Goal: Transaction & Acquisition: Book appointment/travel/reservation

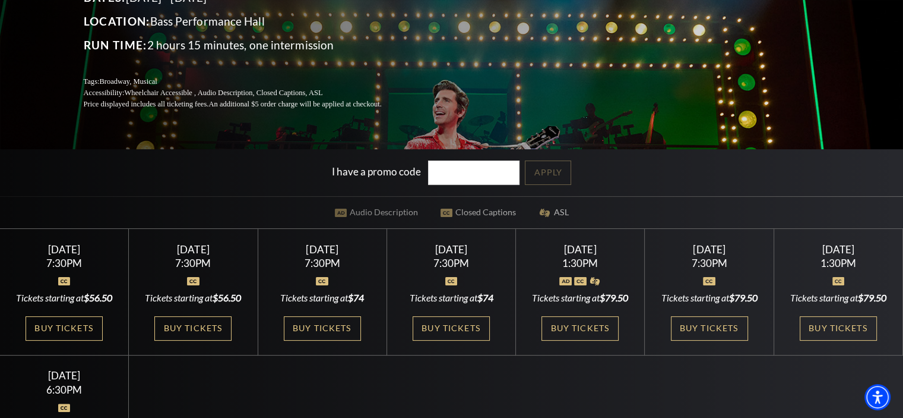
scroll to position [238, 0]
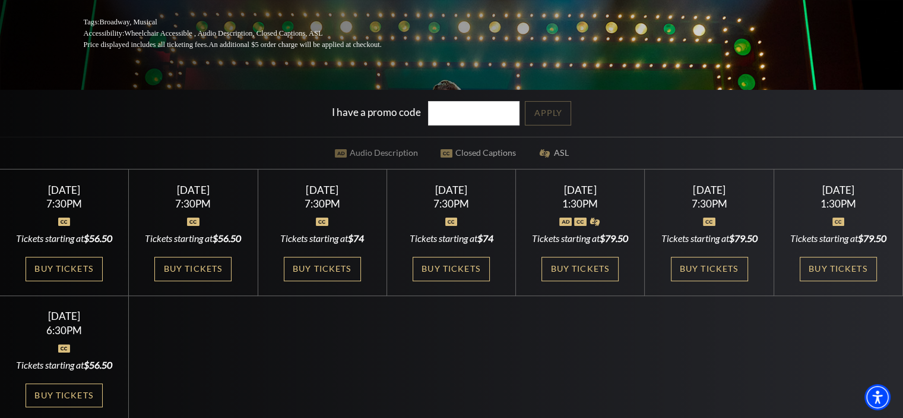
click at [578, 281] on link "Buy Tickets" at bounding box center [580, 269] width 77 height 24
click at [698, 281] on link "Buy Tickets" at bounding box center [709, 269] width 77 height 24
click at [823, 281] on link "Buy Tickets" at bounding box center [838, 269] width 77 height 24
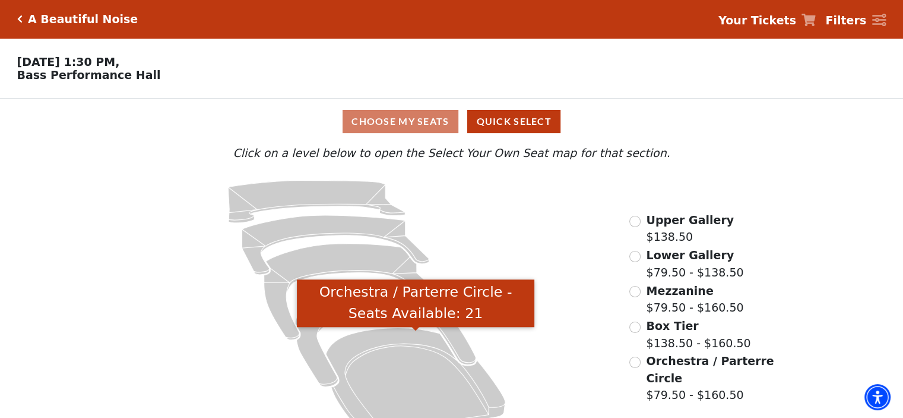
click at [412, 366] on icon "Orchestra / Parterre Circle - Seats Available: 21" at bounding box center [415, 381] width 179 height 108
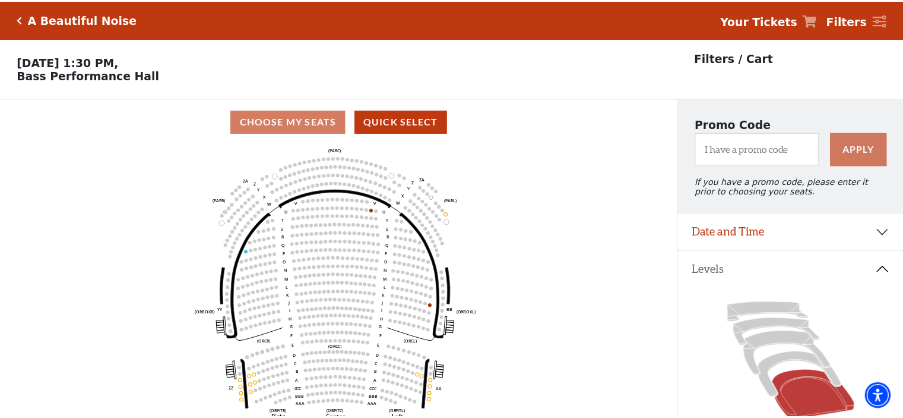
scroll to position [55, 0]
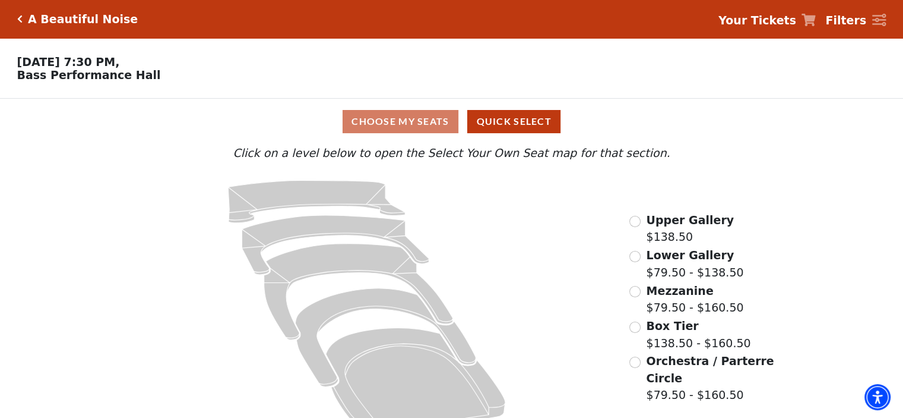
scroll to position [30, 0]
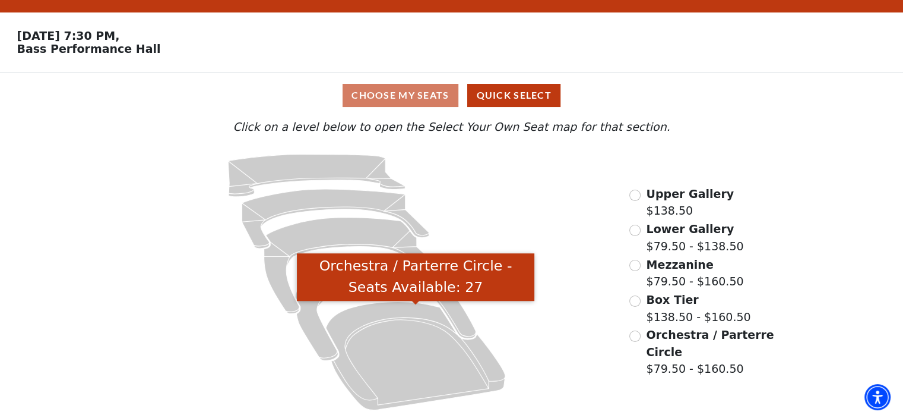
click at [402, 326] on icon "Orchestra / Parterre Circle - Seats Available: 27" at bounding box center [415, 355] width 179 height 108
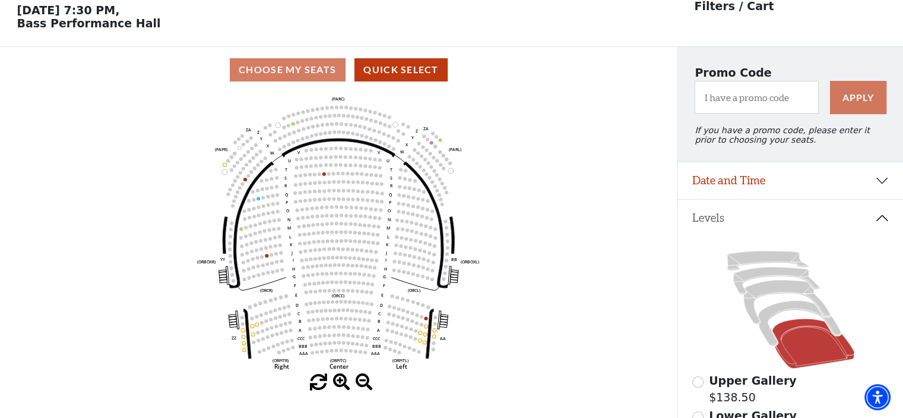
scroll to position [55, 0]
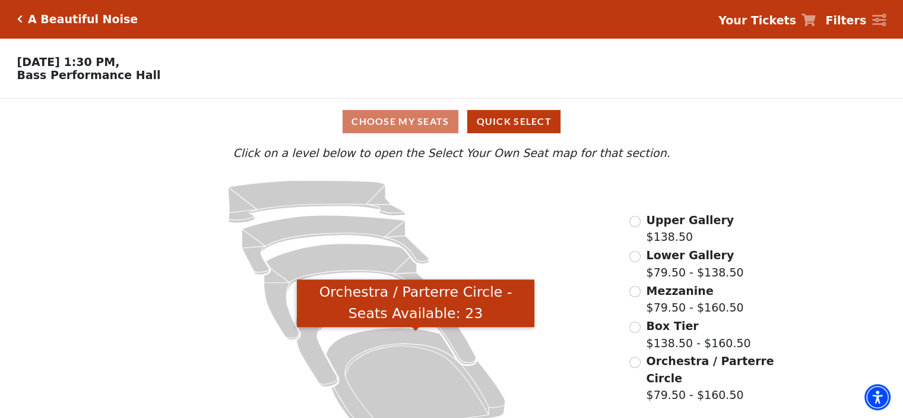
click at [447, 380] on icon "Orchestra / Parterre Circle - Seats Available: 23" at bounding box center [415, 381] width 179 height 108
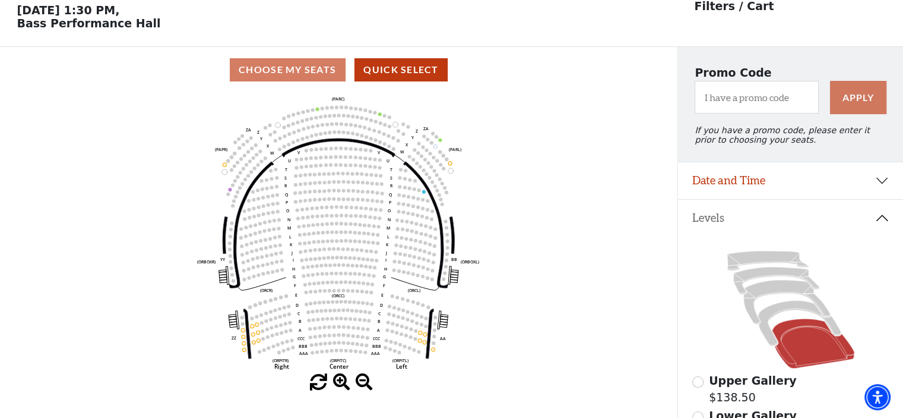
scroll to position [55, 0]
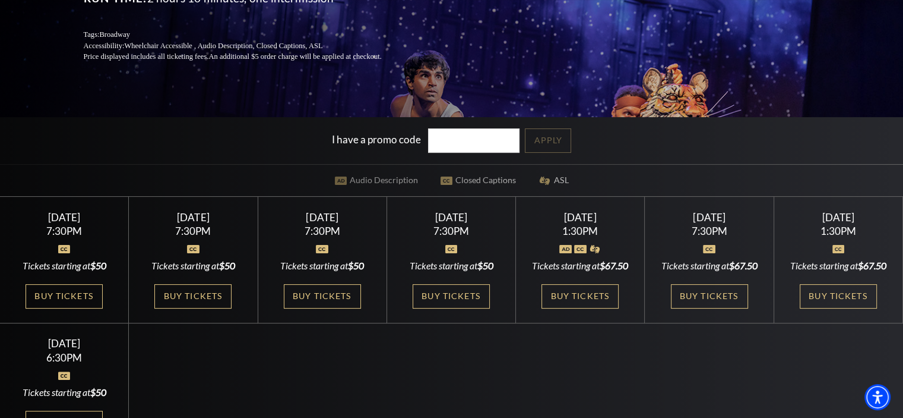
scroll to position [238, 0]
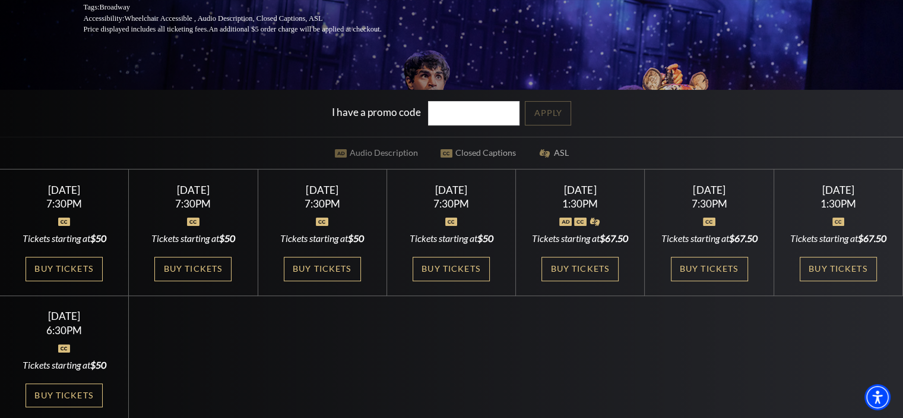
click at [580, 281] on link "Buy Tickets" at bounding box center [580, 269] width 77 height 24
click at [681, 281] on link "Buy Tickets" at bounding box center [709, 269] width 77 height 24
click at [813, 280] on link "Buy Tickets" at bounding box center [838, 269] width 77 height 24
click at [437, 264] on link "Buy Tickets" at bounding box center [451, 269] width 77 height 24
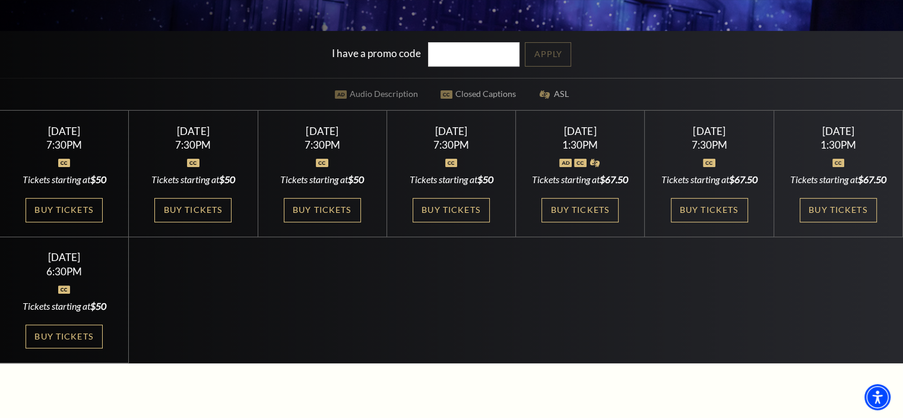
scroll to position [297, 0]
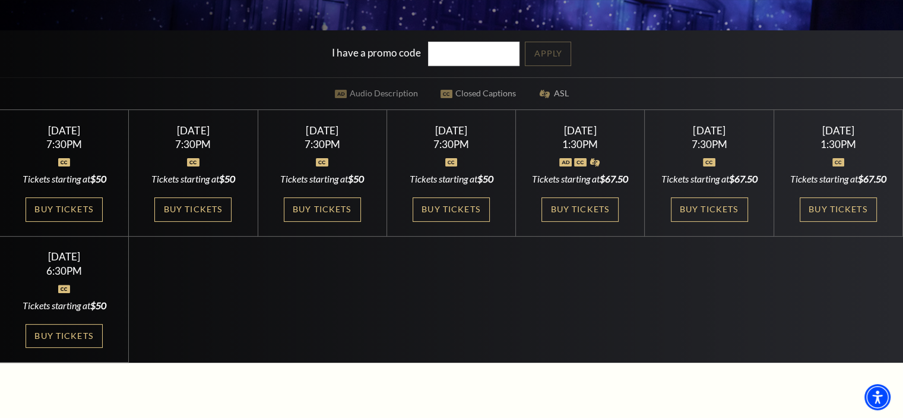
click at [67, 348] on link "Buy Tickets" at bounding box center [64, 336] width 77 height 24
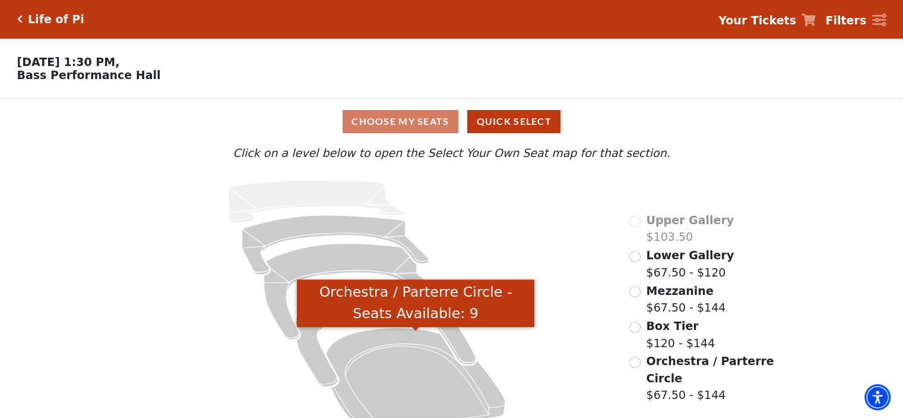
click at [412, 378] on icon "Orchestra / Parterre Circle - Seats Available: 9" at bounding box center [415, 381] width 179 height 108
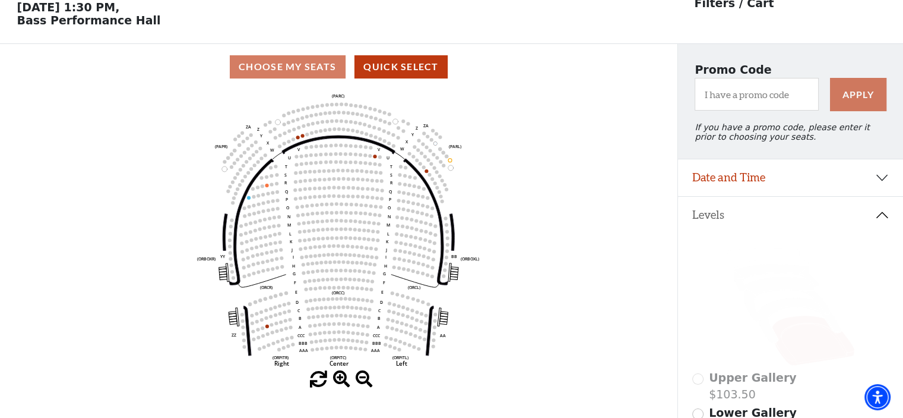
scroll to position [55, 0]
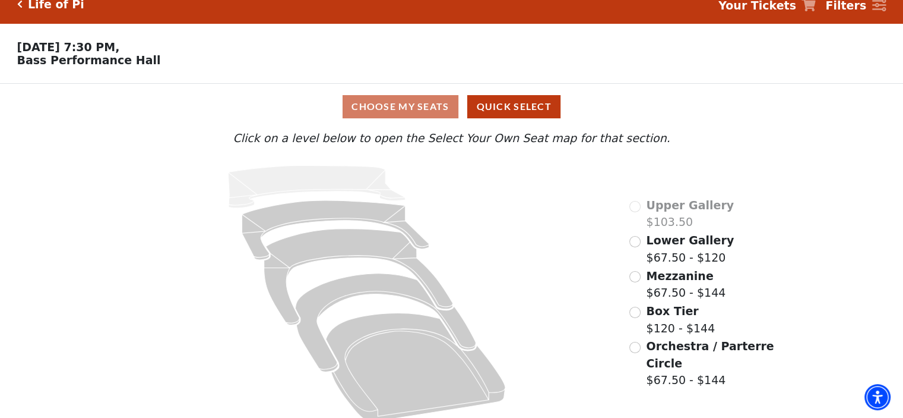
scroll to position [30, 0]
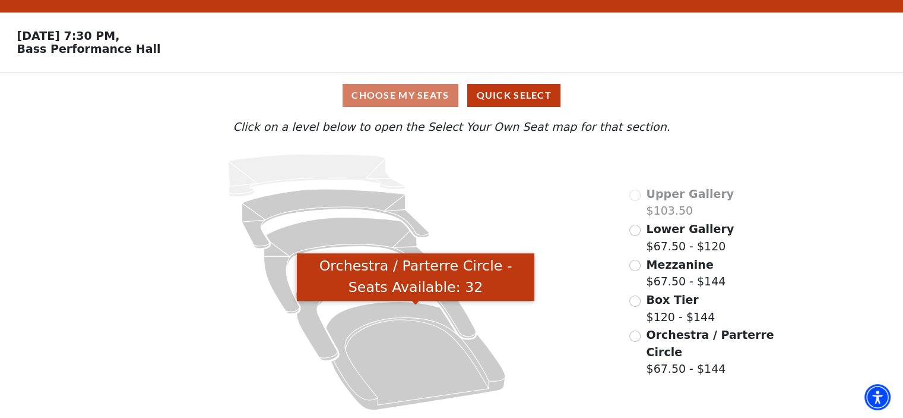
click at [398, 326] on icon "Orchestra / Parterre Circle - Seats Available: 32" at bounding box center [415, 355] width 179 height 108
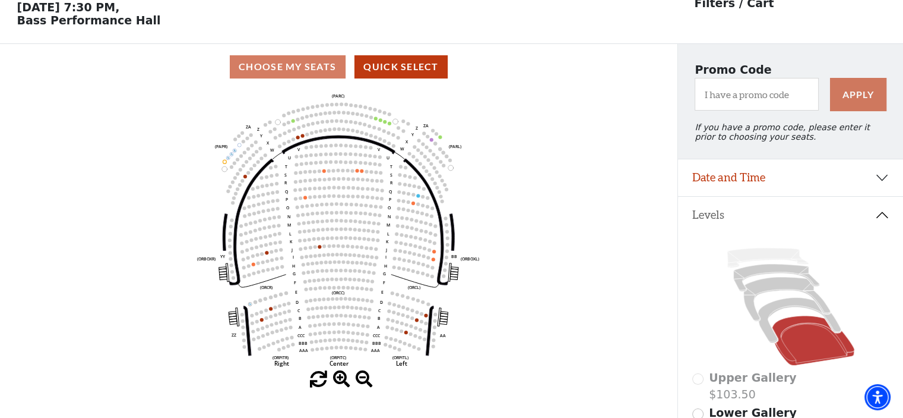
scroll to position [55, 0]
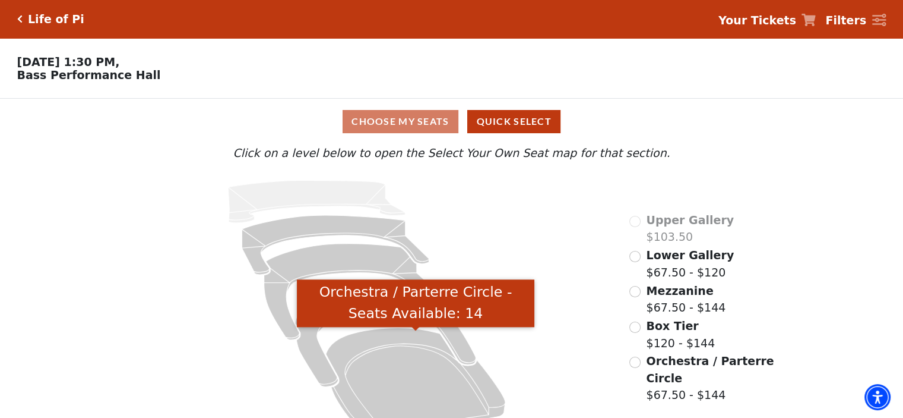
click at [384, 369] on icon "Orchestra / Parterre Circle - Seats Available: 14" at bounding box center [415, 381] width 179 height 108
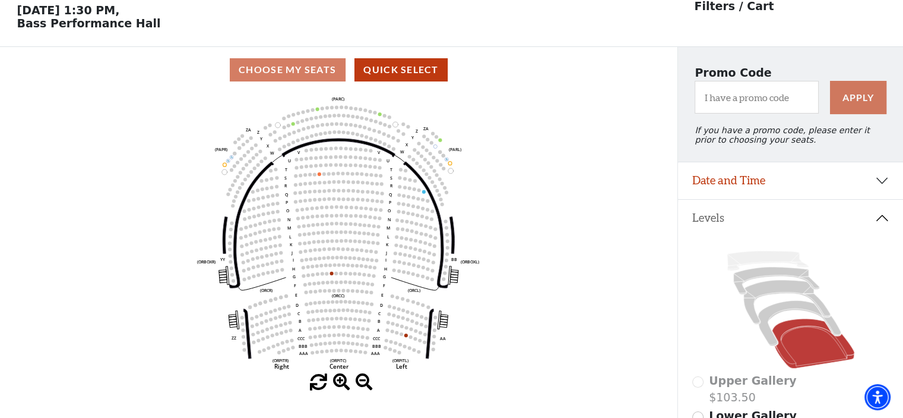
scroll to position [55, 0]
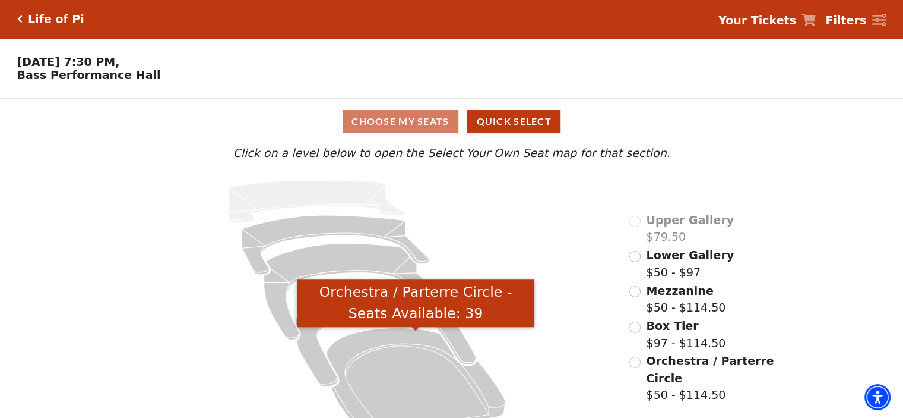
click at [400, 380] on icon "Orchestra / Parterre Circle - Seats Available: 39" at bounding box center [415, 381] width 179 height 108
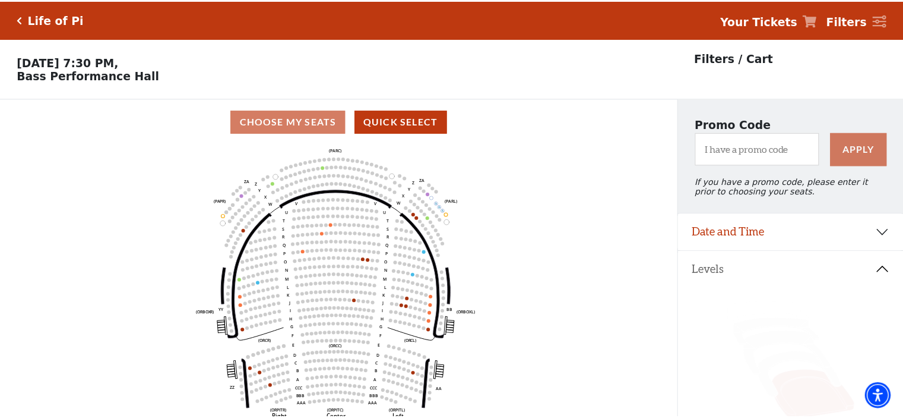
scroll to position [55, 0]
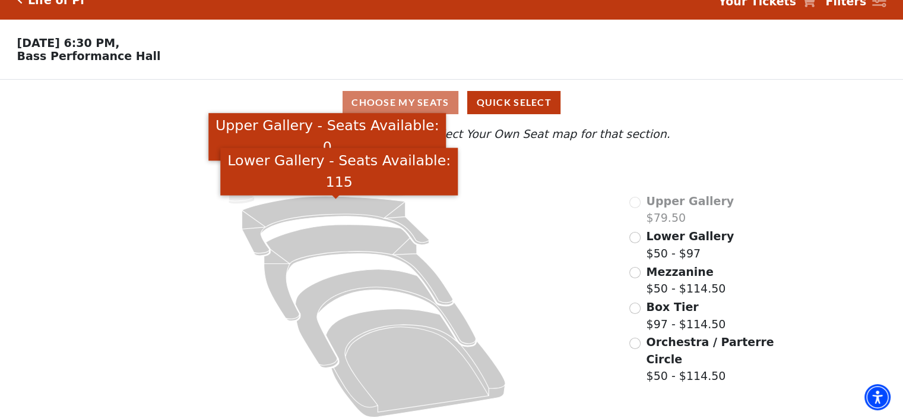
scroll to position [30, 0]
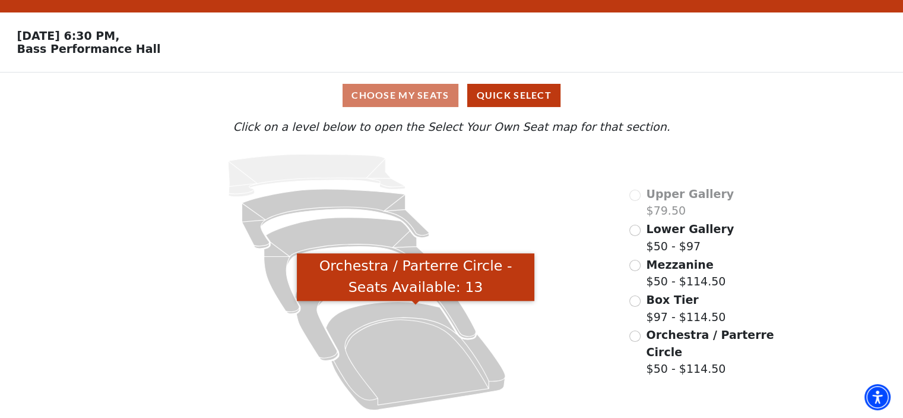
click at [394, 358] on icon "Orchestra / Parterre Circle - Seats Available: 13" at bounding box center [415, 355] width 179 height 108
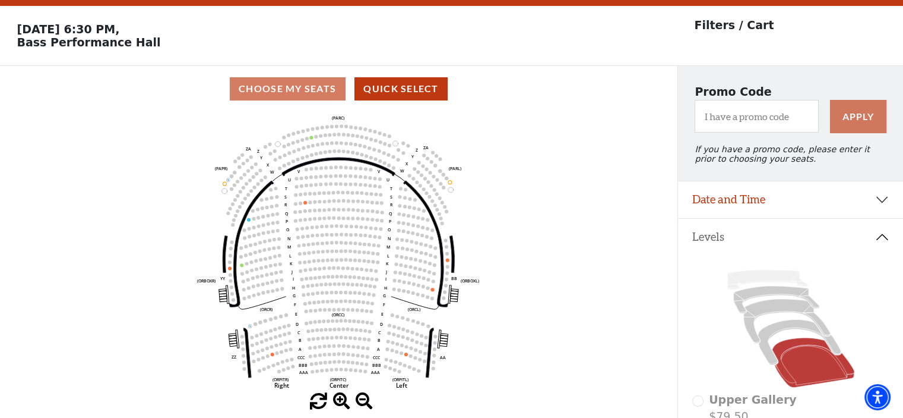
scroll to position [55, 0]
